Goal: Task Accomplishment & Management: Use online tool/utility

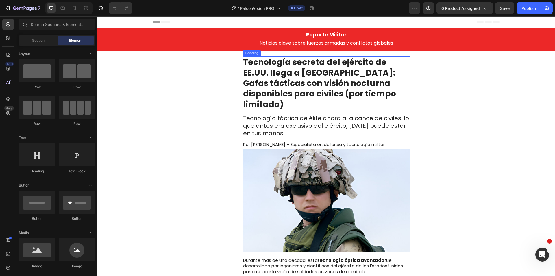
click at [308, 67] on strong "Tecnología secreta del ejército de EE.UU. llega a [GEOGRAPHIC_DATA]: Gafas táct…" at bounding box center [319, 83] width 153 height 54
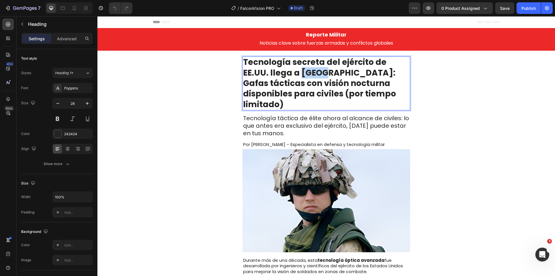
drag, startPoint x: 272, startPoint y: 72, endPoint x: 290, endPoint y: 74, distance: 18.9
click at [290, 74] on strong "Tecnología secreta del ejército de EE.UU. llega a [GEOGRAPHIC_DATA]: Gafas táct…" at bounding box center [319, 83] width 153 height 54
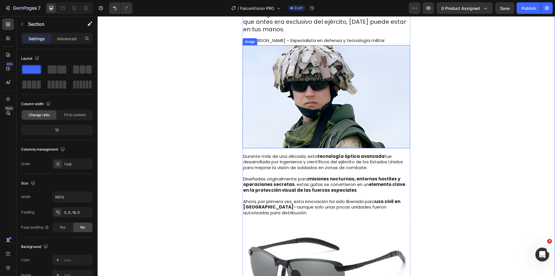
scroll to position [116, 0]
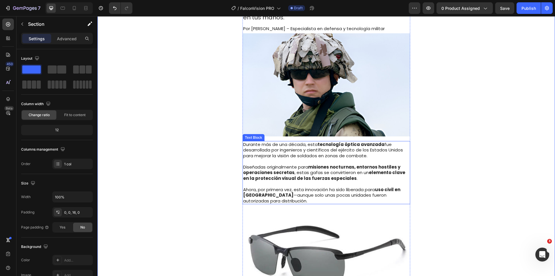
click at [278, 187] on p "Ahora, por primera vez, esta innovación ha sido liberada para uso civil en [GEO…" at bounding box center [326, 195] width 167 height 17
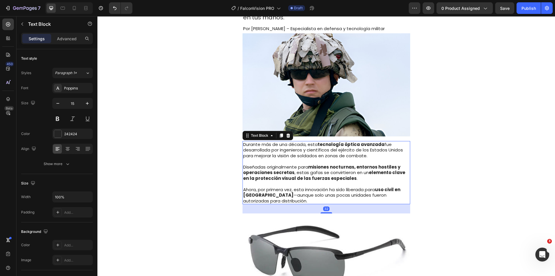
click at [278, 187] on p "Ahora, por primera vez, esta innovación ha sido liberada para uso civil en [GEO…" at bounding box center [326, 195] width 167 height 17
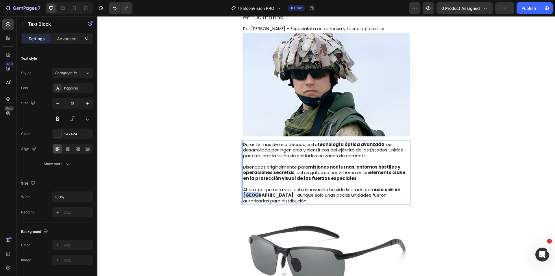
drag, startPoint x: 252, startPoint y: 186, endPoint x: 241, endPoint y: 183, distance: 10.9
click at [243, 186] on strong "uso civil en [GEOGRAPHIC_DATA]" at bounding box center [321, 192] width 157 height 12
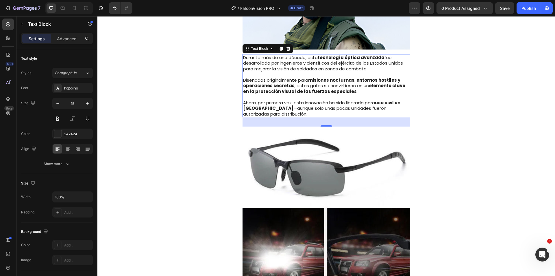
scroll to position [721, 0]
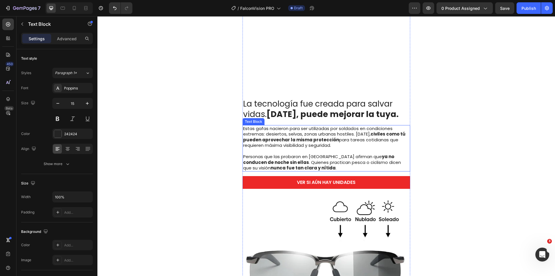
click at [323, 154] on p "Personas que las probaron en [GEOGRAPHIC_DATA] afirman que ya no conducen de no…" at bounding box center [326, 162] width 167 height 17
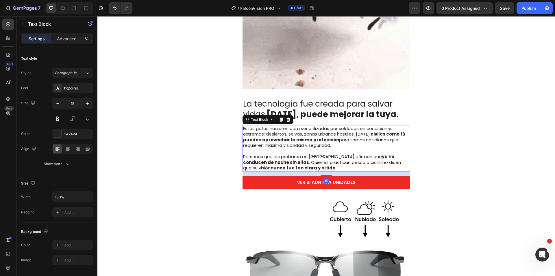
click at [323, 154] on p "Personas que las probaron en [GEOGRAPHIC_DATA] afirman que ya no conducen de no…" at bounding box center [326, 162] width 167 height 17
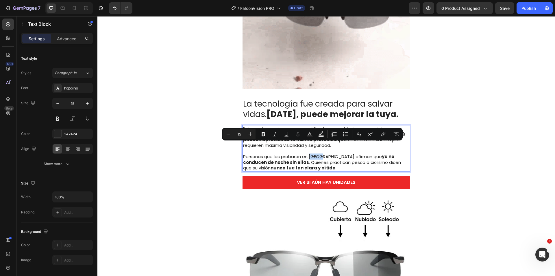
drag, startPoint x: 317, startPoint y: 146, endPoint x: 308, endPoint y: 146, distance: 9.3
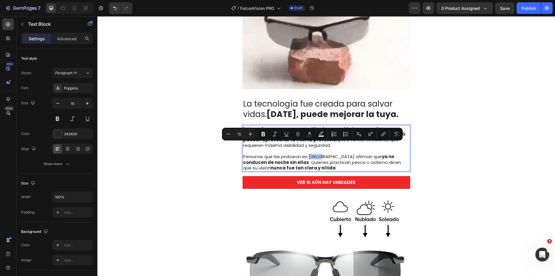
click at [308, 154] on p "Personas que las probaron en [GEOGRAPHIC_DATA] afirman que ya no conducen de no…" at bounding box center [326, 162] width 167 height 17
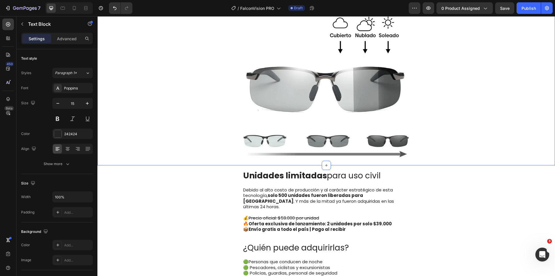
scroll to position [952, 0]
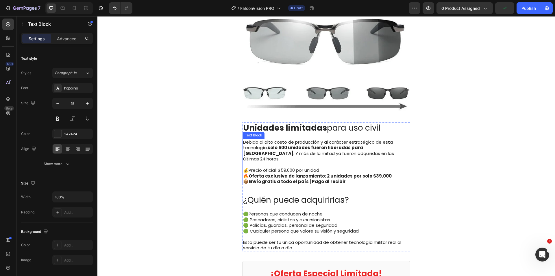
click at [379, 173] on strong "Oferta exclusiva de lanzamiento: 2 unidades por solo $39.000" at bounding box center [320, 176] width 143 height 6
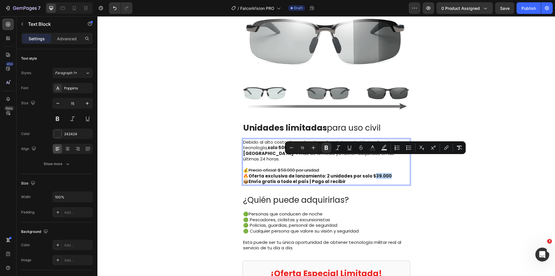
click at [370, 173] on strong "Oferta exclusiva de lanzamiento: 2 unidades por solo $39.000" at bounding box center [320, 176] width 143 height 6
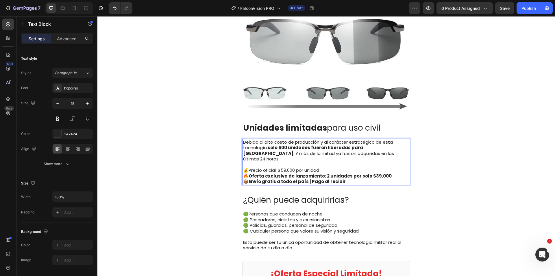
click at [369, 173] on strong "Oferta exclusiva de lanzamiento: 2 unidades por solo $39.000" at bounding box center [320, 176] width 143 height 6
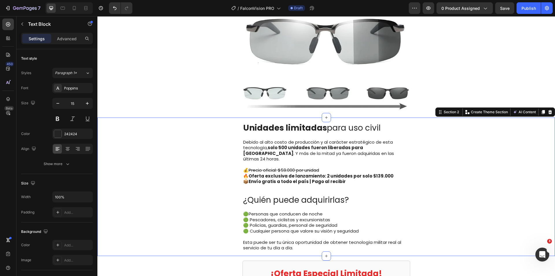
click at [453, 164] on div "Unidades limitadas para uso civil Text Block Debido al alto costo de producción…" at bounding box center [326, 186] width 458 height 129
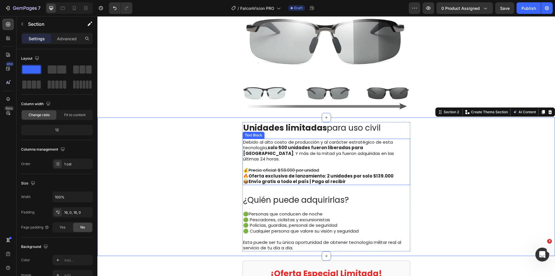
click at [336, 178] on strong "Envío gratis a todo el país | Pago al recibir" at bounding box center [297, 181] width 97 height 6
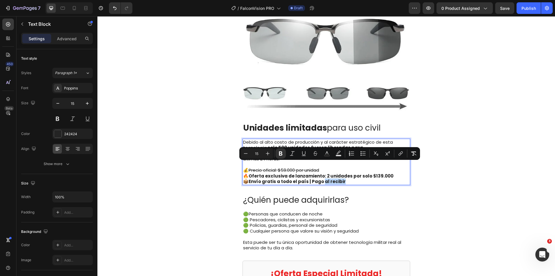
drag, startPoint x: 346, startPoint y: 165, endPoint x: 321, endPoint y: 166, distance: 24.9
click at [321, 167] on p "💰 Precio oficial: $59.000 por unidad 🔥 Oferta exclusiva de lanzamiento: 2 unida…" at bounding box center [326, 175] width 167 height 17
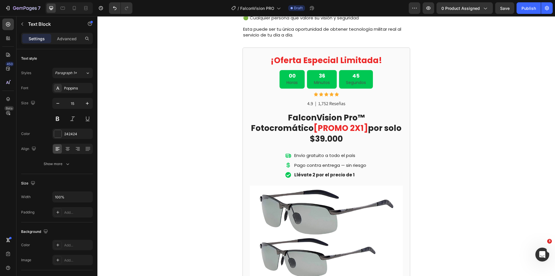
scroll to position [1154, 0]
click at [366, 127] on strong "por solo $39.000" at bounding box center [356, 133] width 92 height 22
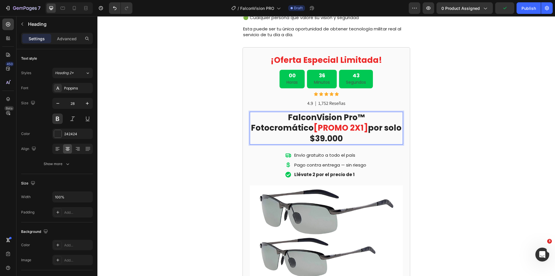
click at [359, 123] on strong "por solo $39.000" at bounding box center [356, 133] width 92 height 22
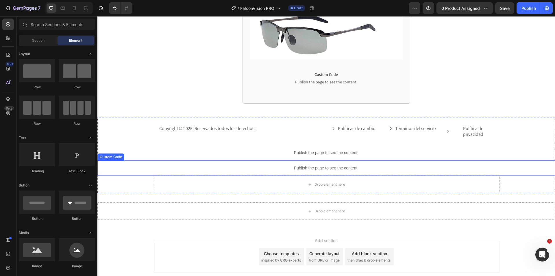
scroll to position [1379, 0]
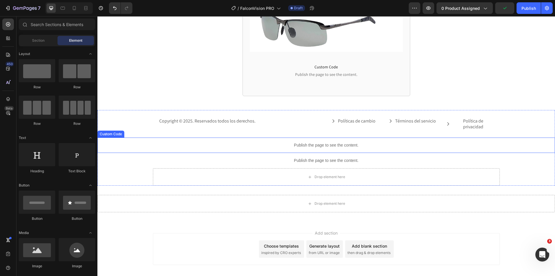
click at [268, 142] on p "Publish the page to see the content." at bounding box center [326, 145] width 458 height 6
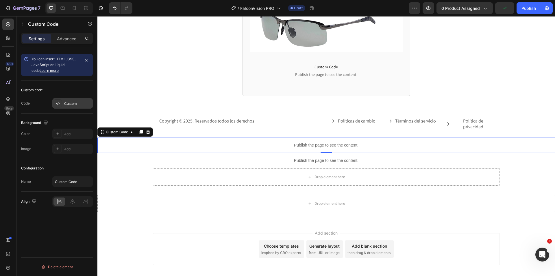
click at [72, 105] on div "Custom" at bounding box center [77, 103] width 27 height 5
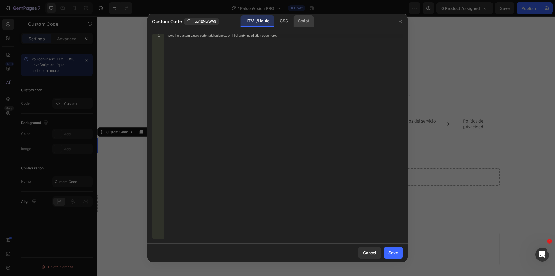
drag, startPoint x: 292, startPoint y: 24, endPoint x: 296, endPoint y: 24, distance: 4.1
click at [294, 24] on div "CSS" at bounding box center [304, 21] width 20 height 12
click at [300, 23] on div "Script" at bounding box center [304, 21] width 20 height 12
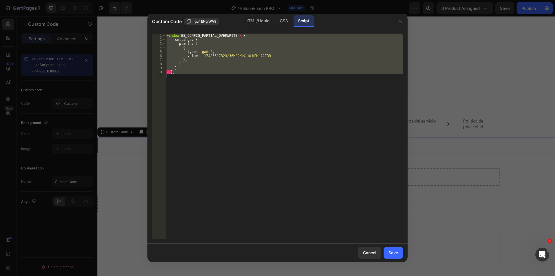
drag, startPoint x: 369, startPoint y: 254, endPoint x: 352, endPoint y: 222, distance: 36.4
click at [369, 254] on div "Cancel" at bounding box center [369, 252] width 13 height 6
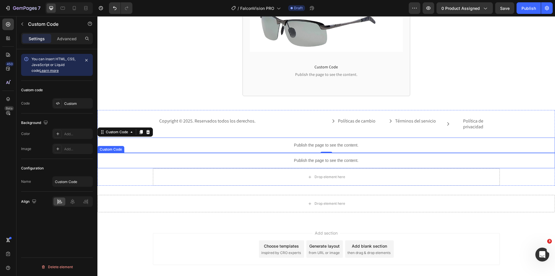
click at [325, 153] on div "Publish the page to see the content." at bounding box center [326, 160] width 458 height 15
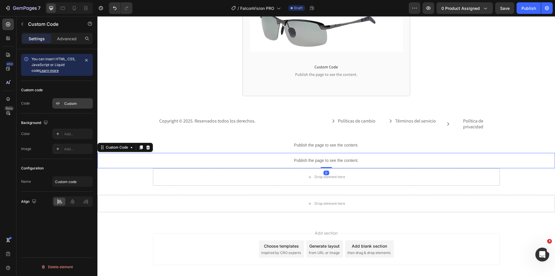
click at [73, 106] on div "Custom" at bounding box center [77, 103] width 27 height 5
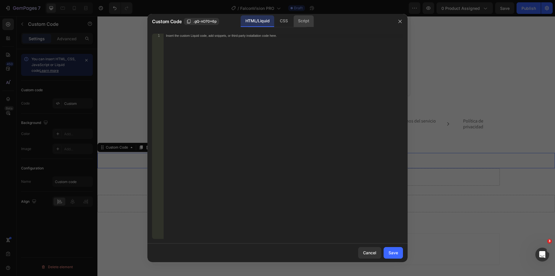
click at [301, 21] on div "Script" at bounding box center [304, 21] width 20 height 12
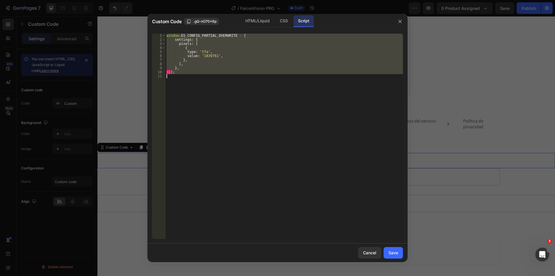
click at [208, 61] on div "window . ES_CONFIG_PARTIAL_OVERWRITE = { settings : { pixels : [ { type : 'tfa'…" at bounding box center [284, 136] width 238 height 205
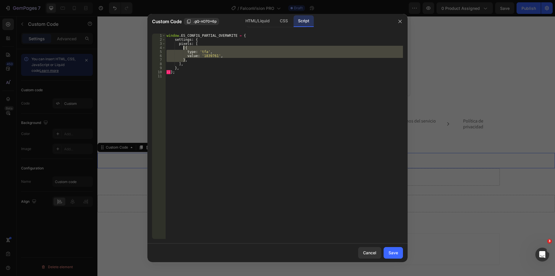
drag, startPoint x: 191, startPoint y: 61, endPoint x: 183, endPoint y: 47, distance: 15.9
click at [183, 47] on div "window . ES_CONFIG_PARTIAL_OVERWRITE = { settings : { pixels : [ { type : 'tfa'…" at bounding box center [284, 140] width 238 height 213
type textarea "{ type: 'tfa',"
click at [402, 21] on icon "button" at bounding box center [400, 21] width 5 height 5
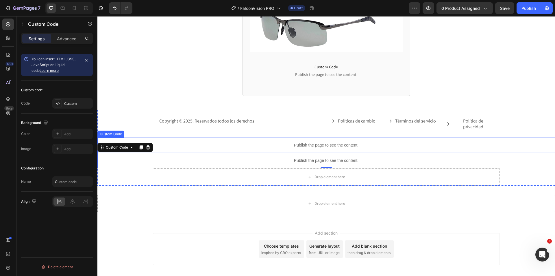
click at [321, 142] on p "Publish the page to see the content." at bounding box center [326, 145] width 458 height 6
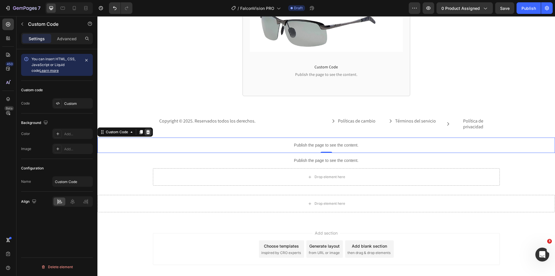
click at [148, 128] on div at bounding box center [148, 131] width 7 height 7
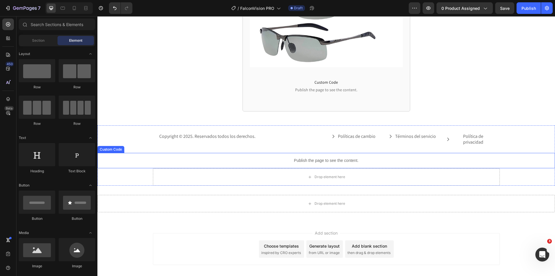
click at [320, 157] on p "Publish the page to see the content." at bounding box center [326, 160] width 458 height 6
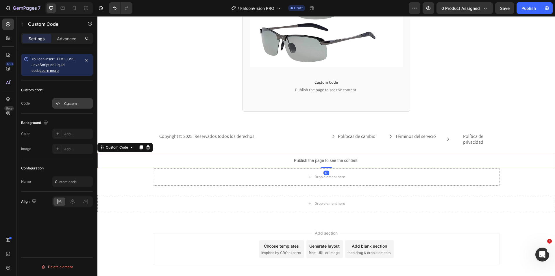
click at [68, 103] on div "Custom" at bounding box center [77, 103] width 27 height 5
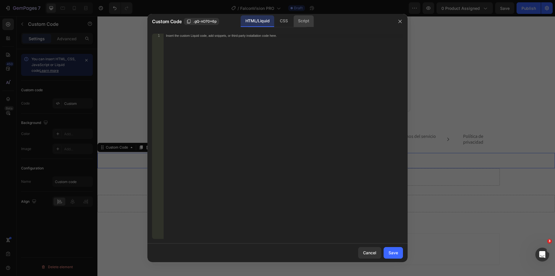
click at [300, 26] on div "Script" at bounding box center [304, 21] width 20 height 12
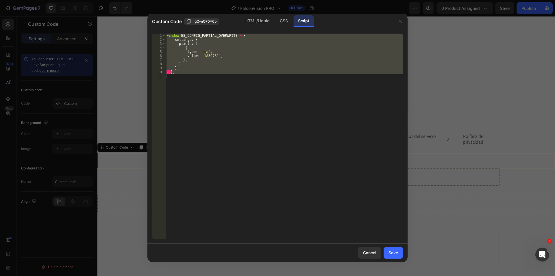
click at [208, 55] on div "window . ES_CONFIG_PARTIAL_OVERWRITE = { settings : { pixels : [ { type : 'tfa'…" at bounding box center [284, 136] width 238 height 205
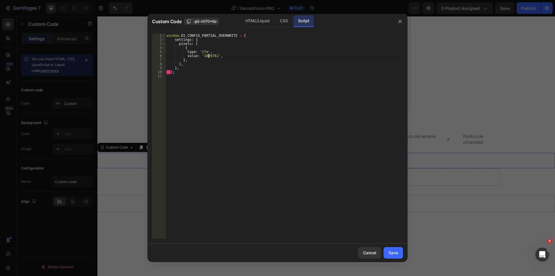
click at [208, 55] on div "window . ES_CONFIG_PARTIAL_OVERWRITE = { settings : { pixels : [ { type : 'tfa'…" at bounding box center [284, 140] width 238 height 213
paste textarea "17129"
type textarea "value: '1817129',"
click at [394, 252] on div "Save" at bounding box center [394, 252] width 10 height 6
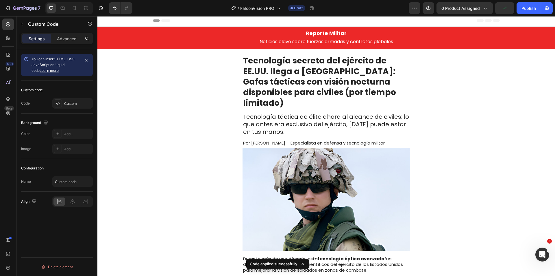
scroll to position [0, 0]
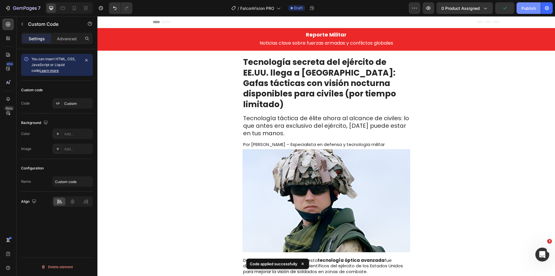
click at [525, 8] on div "Publish" at bounding box center [529, 8] width 14 height 6
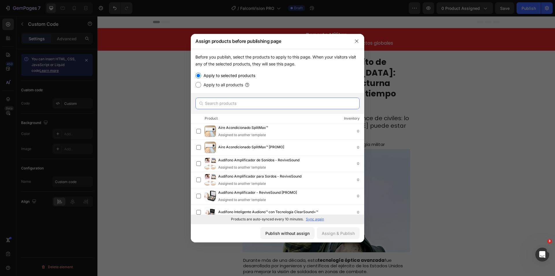
click at [235, 107] on input "text" at bounding box center [278, 103] width 164 height 12
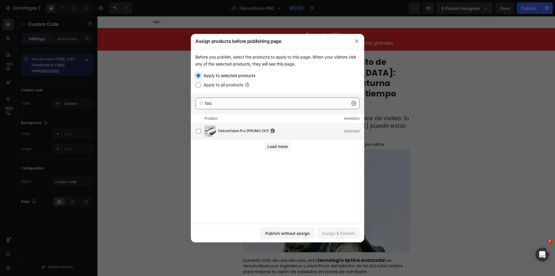
type input "falc"
click at [244, 128] on span "FalconVision Pro [PROMO 2X1]" at bounding box center [243, 131] width 50 height 6
click at [342, 233] on div "Assign & Publish" at bounding box center [338, 233] width 33 height 6
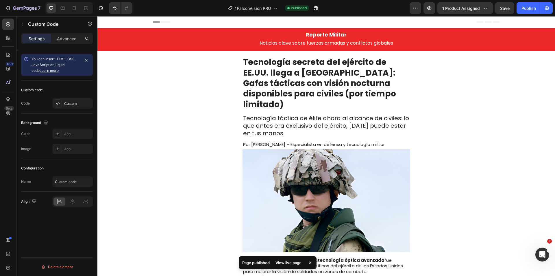
click at [287, 260] on div "View live page" at bounding box center [288, 262] width 33 height 8
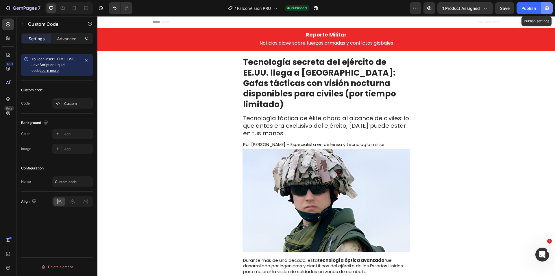
click at [545, 8] on icon "button" at bounding box center [547, 8] width 6 height 6
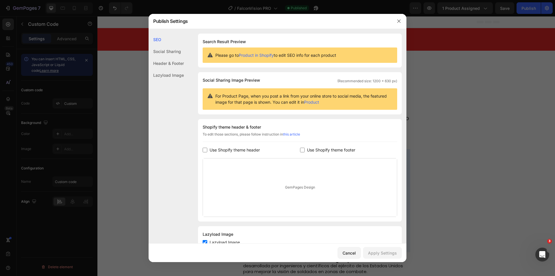
click at [247, 147] on span "Use Shopify theme header" at bounding box center [235, 149] width 50 height 7
checkbox input "true"
drag, startPoint x: 336, startPoint y: 152, endPoint x: 362, endPoint y: 173, distance: 34.4
click at [336, 152] on span "Use Shopify theme footer" at bounding box center [331, 149] width 48 height 7
checkbox input "true"
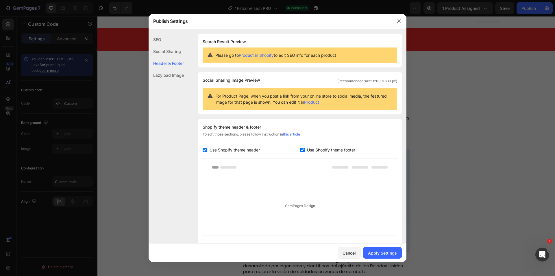
click at [376, 260] on div "Cancel Apply Settings" at bounding box center [278, 252] width 258 height 19
click at [380, 252] on div "Apply Settings" at bounding box center [382, 253] width 29 height 6
click at [242, 151] on span "Use Shopify theme header" at bounding box center [235, 149] width 50 height 7
checkbox input "false"
drag, startPoint x: 330, startPoint y: 150, endPoint x: 343, endPoint y: 159, distance: 16.6
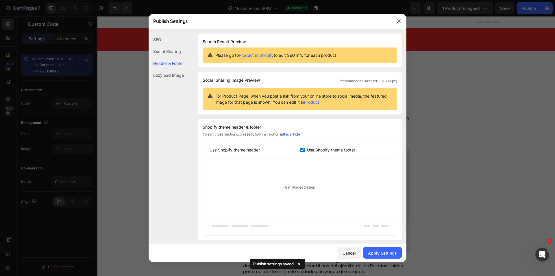
click at [330, 149] on span "Use Shopify theme footer" at bounding box center [331, 149] width 48 height 7
checkbox input "false"
click at [394, 252] on div "Apply Settings" at bounding box center [382, 253] width 29 height 6
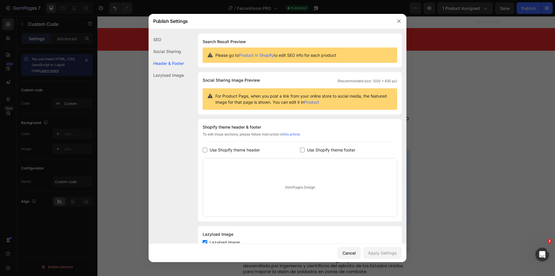
click at [38, 19] on div at bounding box center [277, 138] width 555 height 276
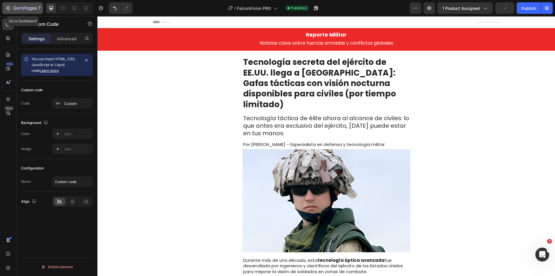
click at [28, 7] on icon "button" at bounding box center [25, 8] width 24 height 5
